Goal: Find specific page/section: Find specific page/section

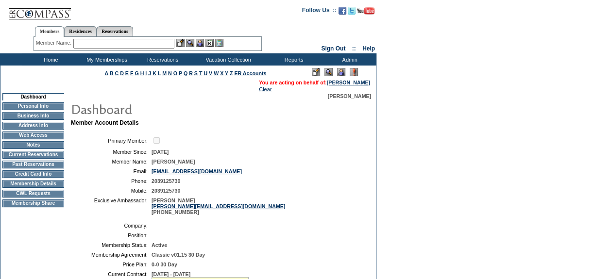
click at [55, 159] on td "Current Reservations" at bounding box center [33, 155] width 62 height 8
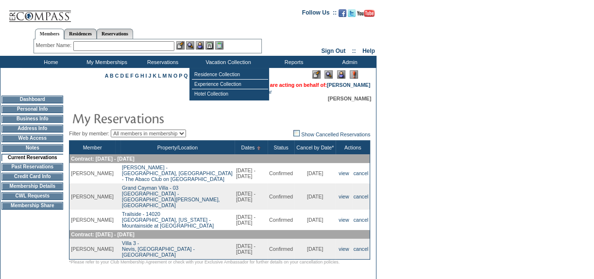
click at [160, 43] on input "text" at bounding box center [123, 46] width 101 height 10
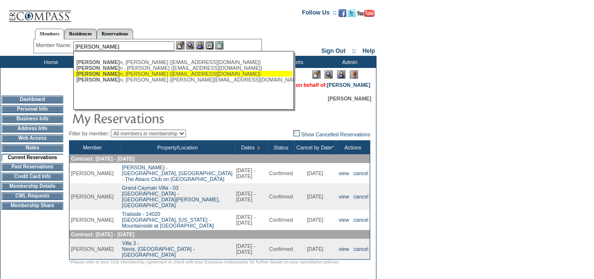
click at [139, 73] on div "Reiman n, Ruth (namierr@att.net)" at bounding box center [183, 74] width 214 height 6
type input "Reimann, Ruth (namierr@att.net)"
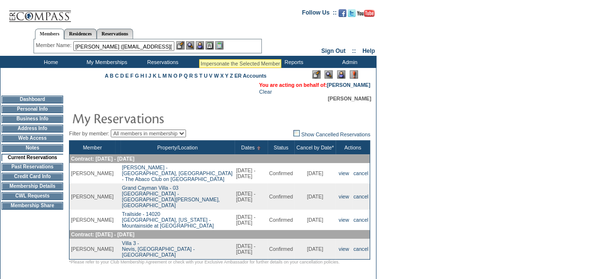
click at [201, 47] on img at bounding box center [200, 45] width 8 height 8
click at [194, 44] on img at bounding box center [190, 45] width 8 height 8
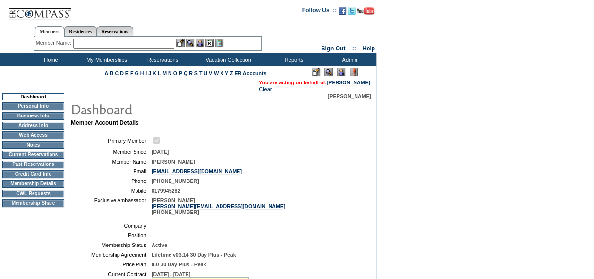
click at [50, 157] on td "Current Reservations" at bounding box center [33, 155] width 62 height 8
